Goal: Transaction & Acquisition: Purchase product/service

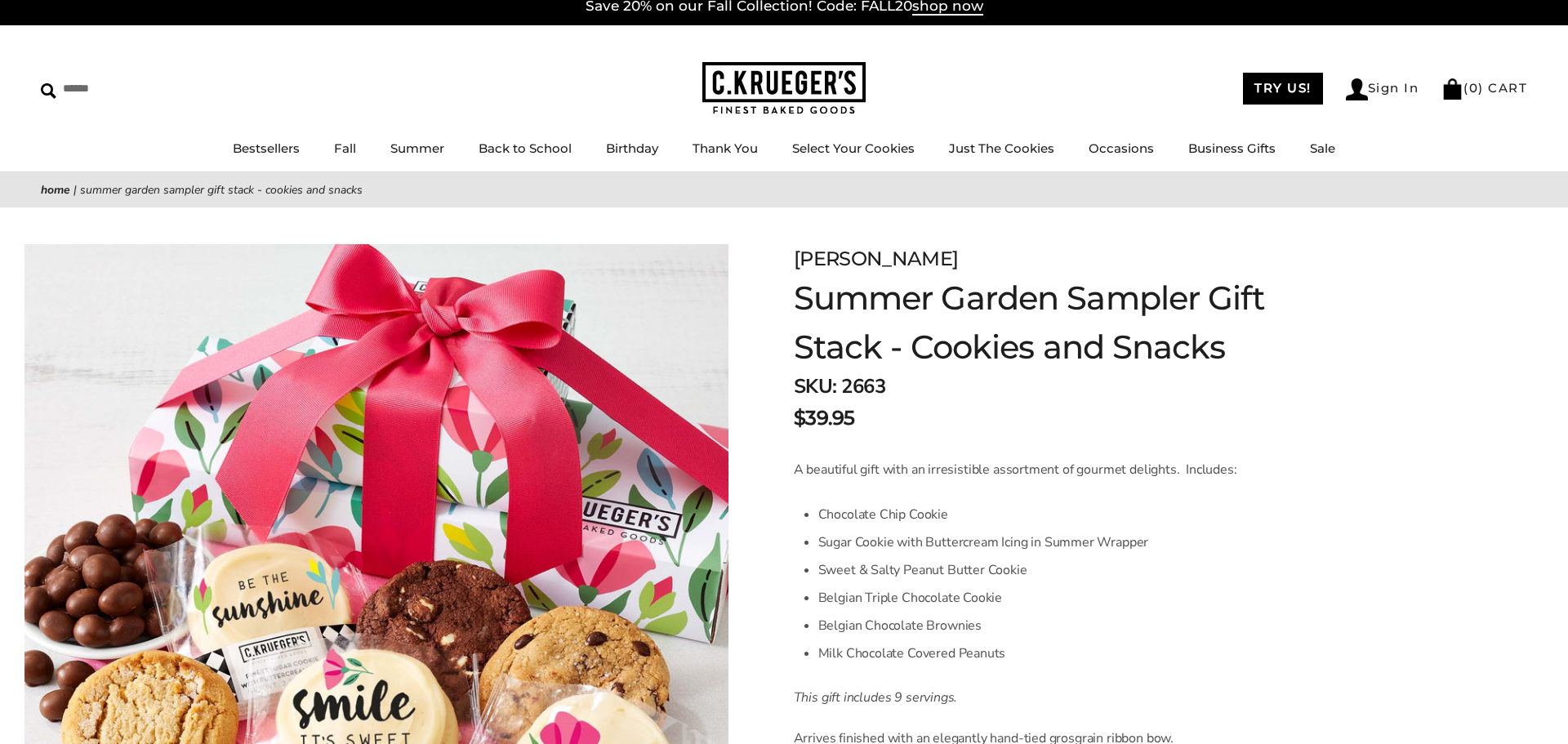
scroll to position [8, 0]
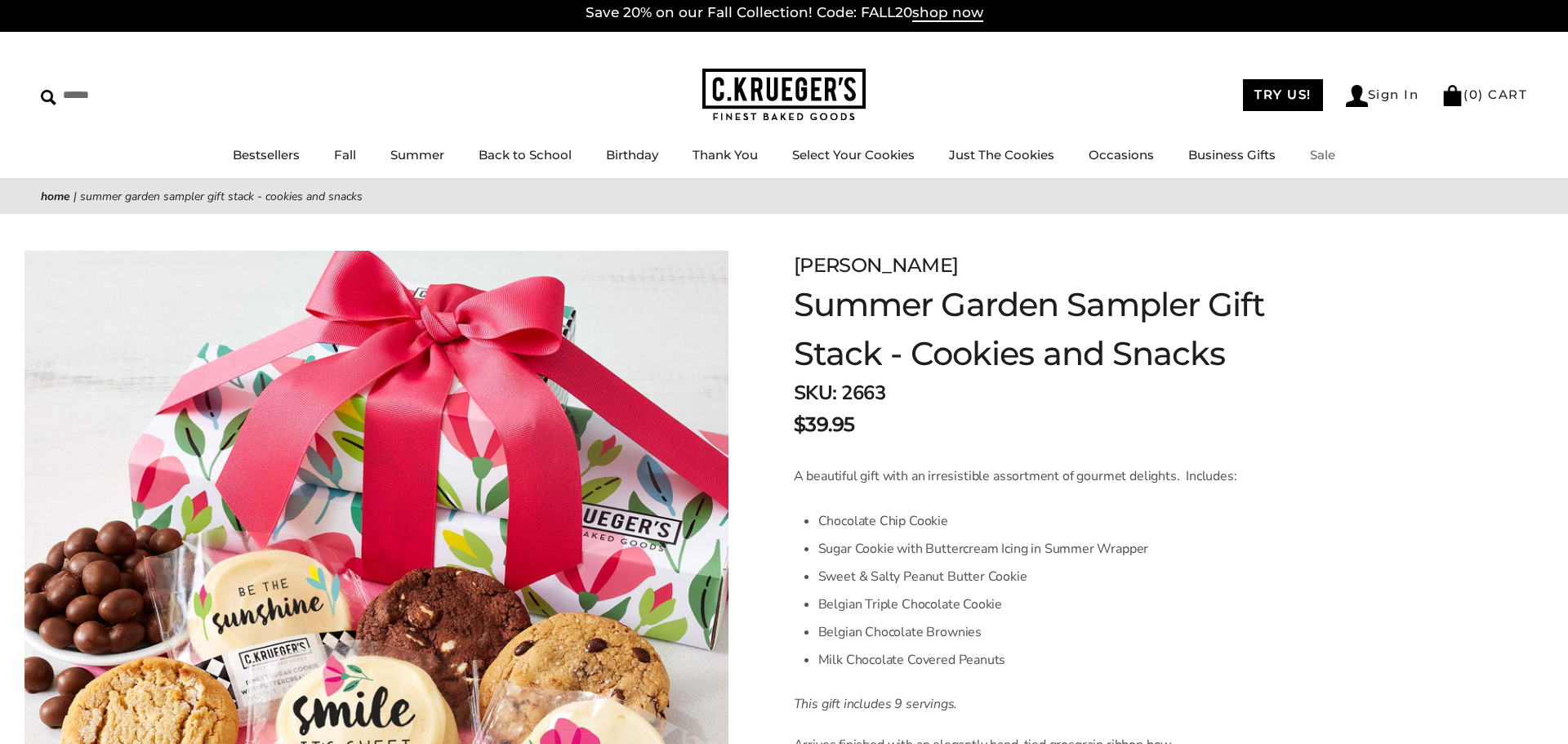
click at [1321, 153] on link "Sale" at bounding box center [1323, 154] width 26 height 15
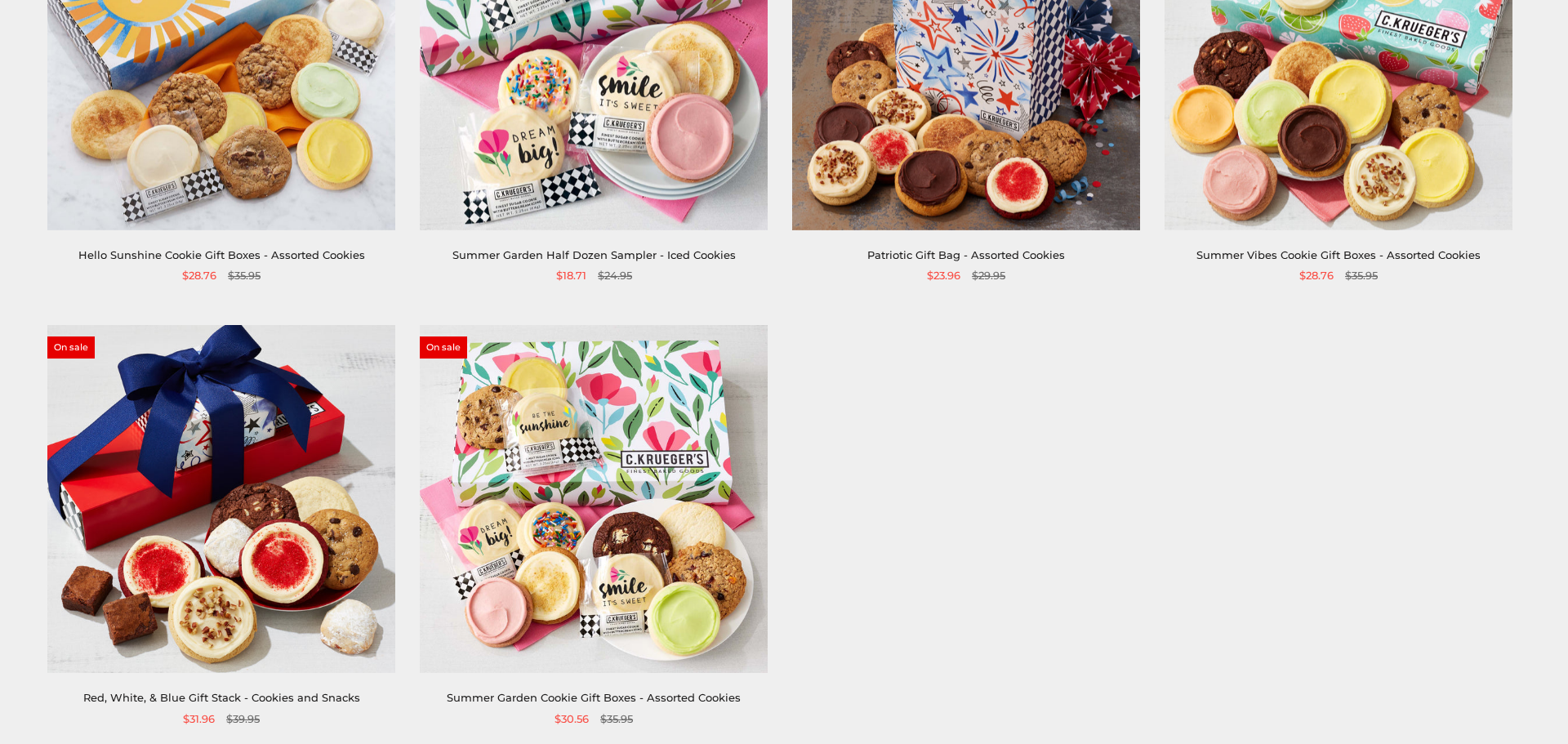
scroll to position [834, 0]
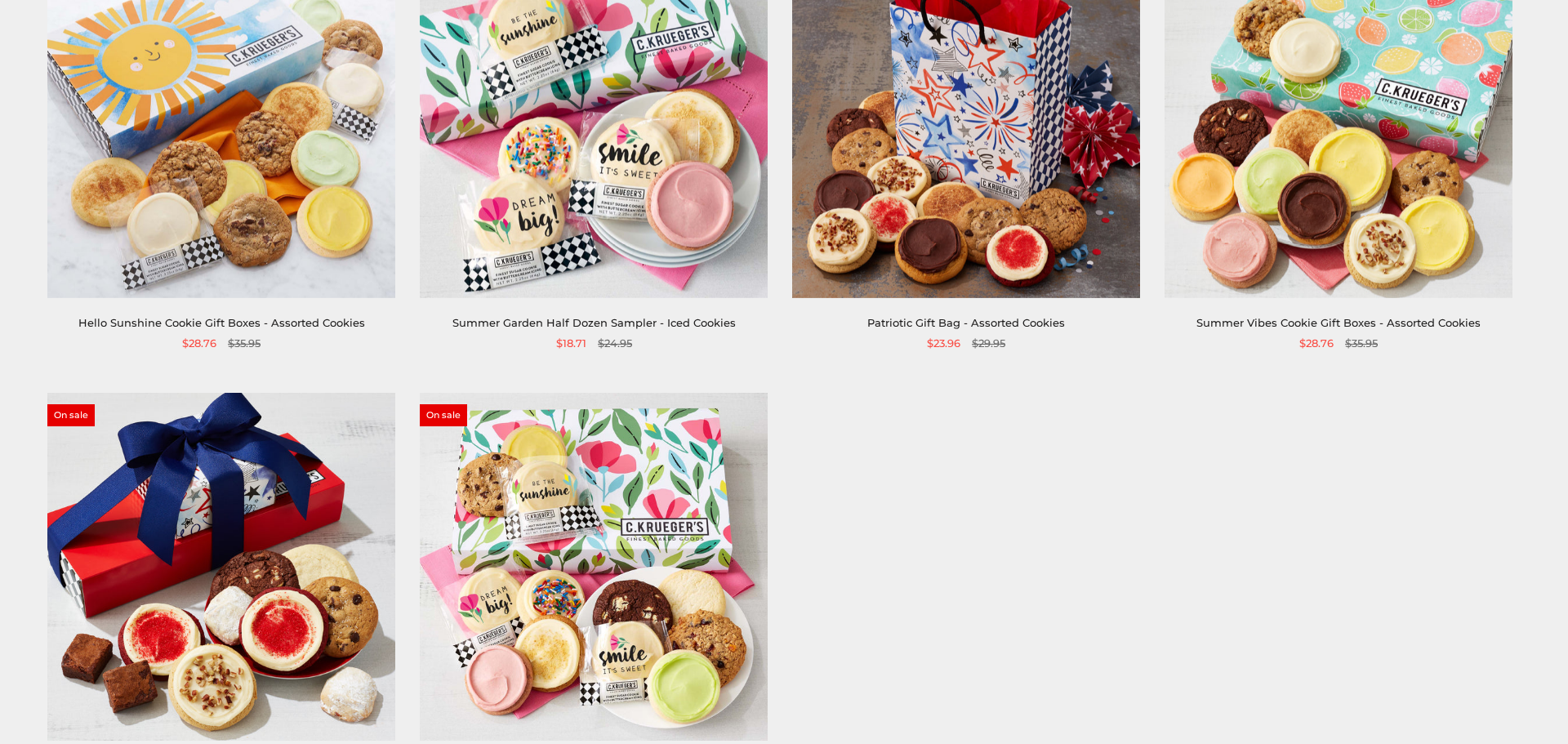
click at [147, 134] on img at bounding box center [221, 124] width 348 height 348
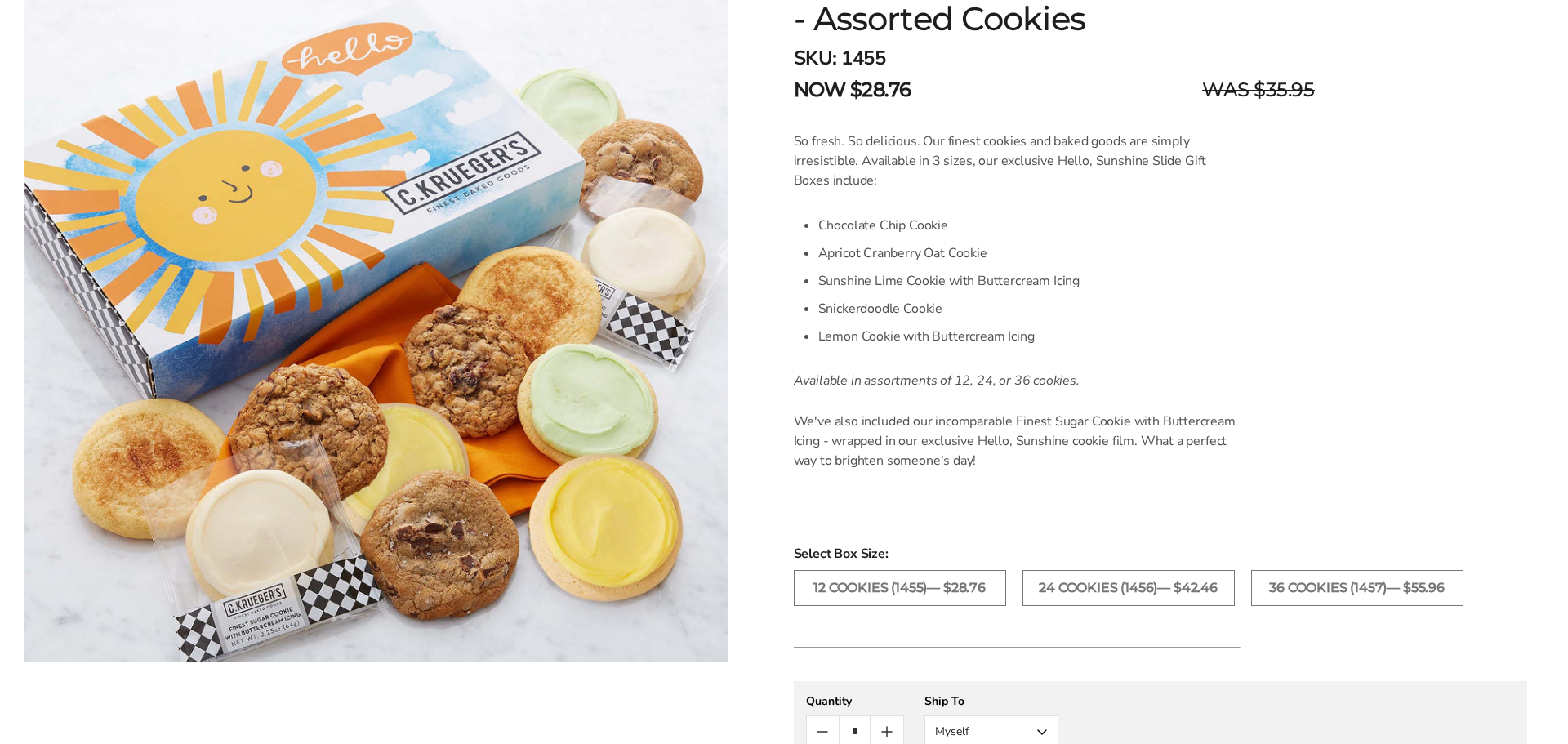
scroll to position [15, 0]
